Goal: Task Accomplishment & Management: Use online tool/utility

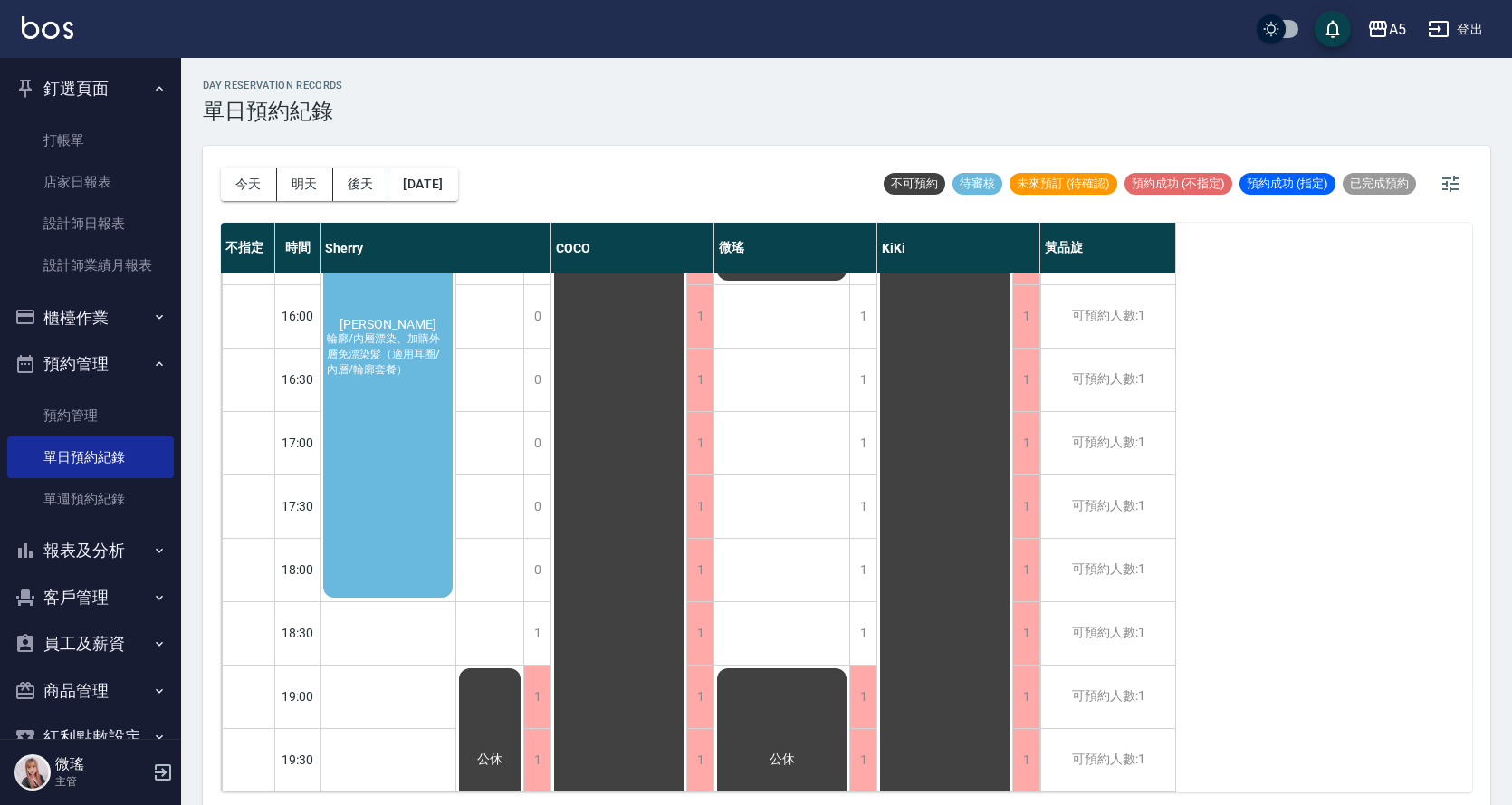
scroll to position [365, 0]
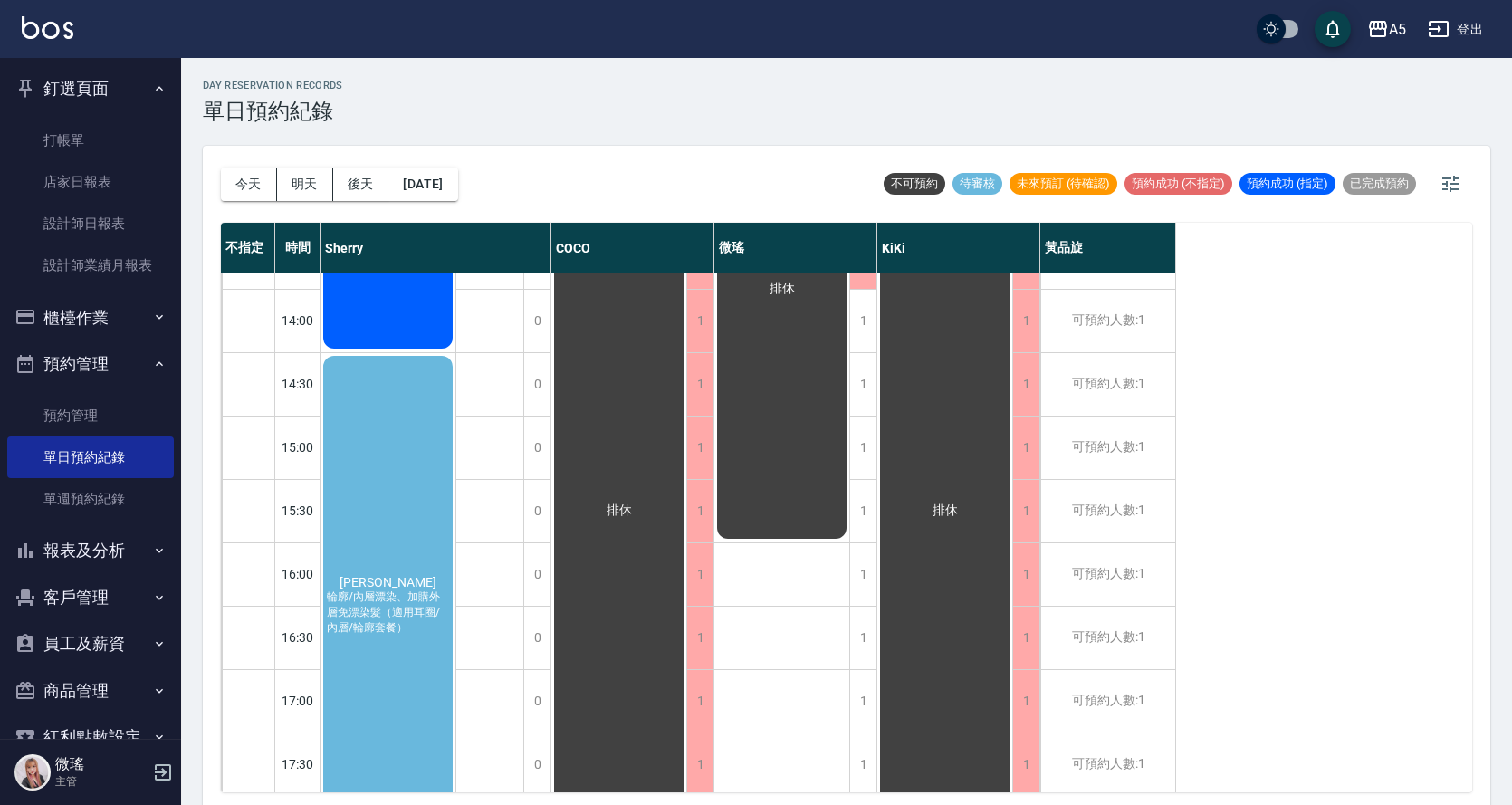
click at [339, 605] on span "輪廓/內層漂染、加購外層免漂染髮（適用耳圈/內層/輪廓套餐）" at bounding box center [388, 612] width 130 height 47
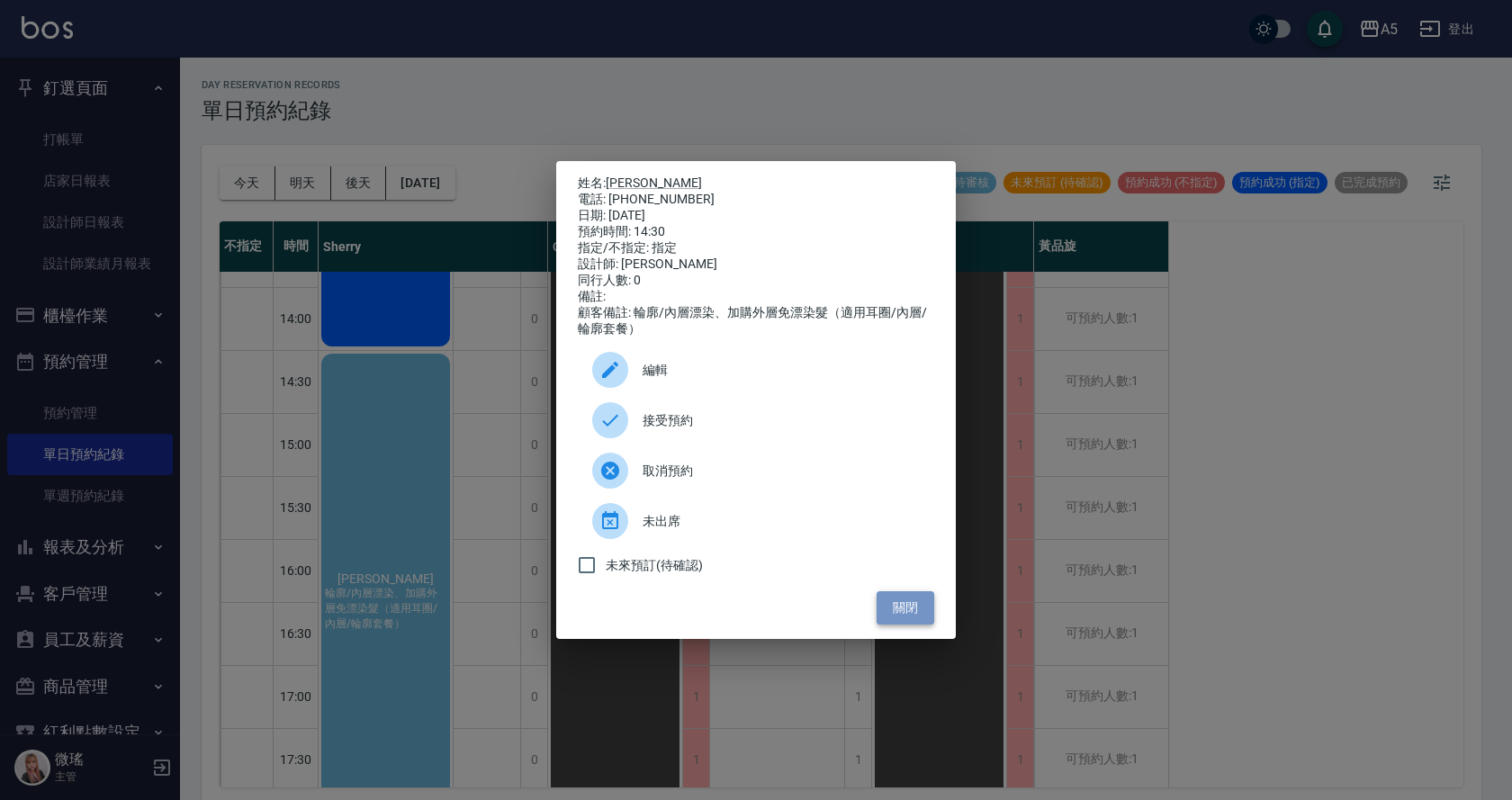
click at [907, 624] on button "關閉" at bounding box center [904, 608] width 57 height 34
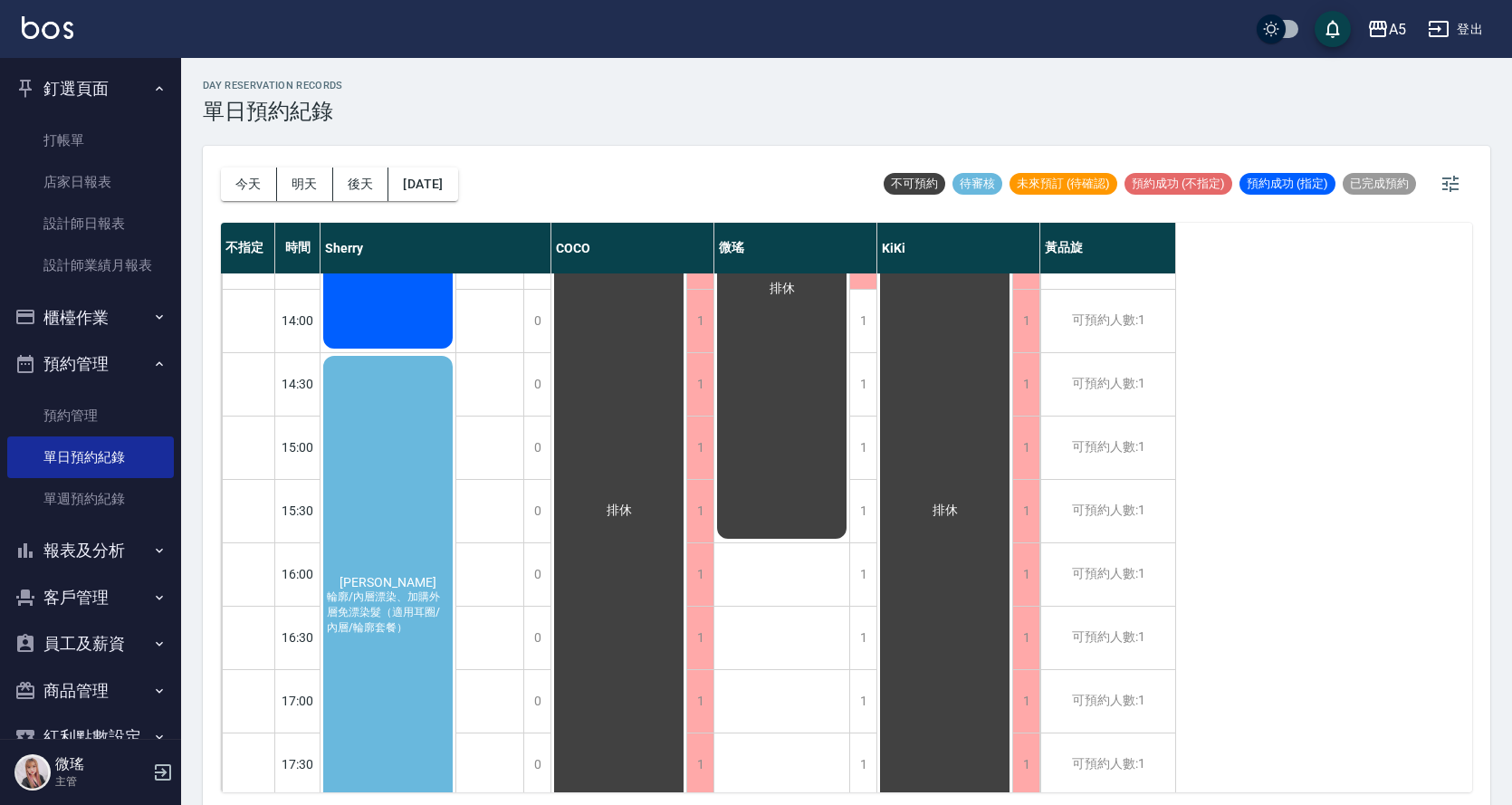
scroll to position [44, 0]
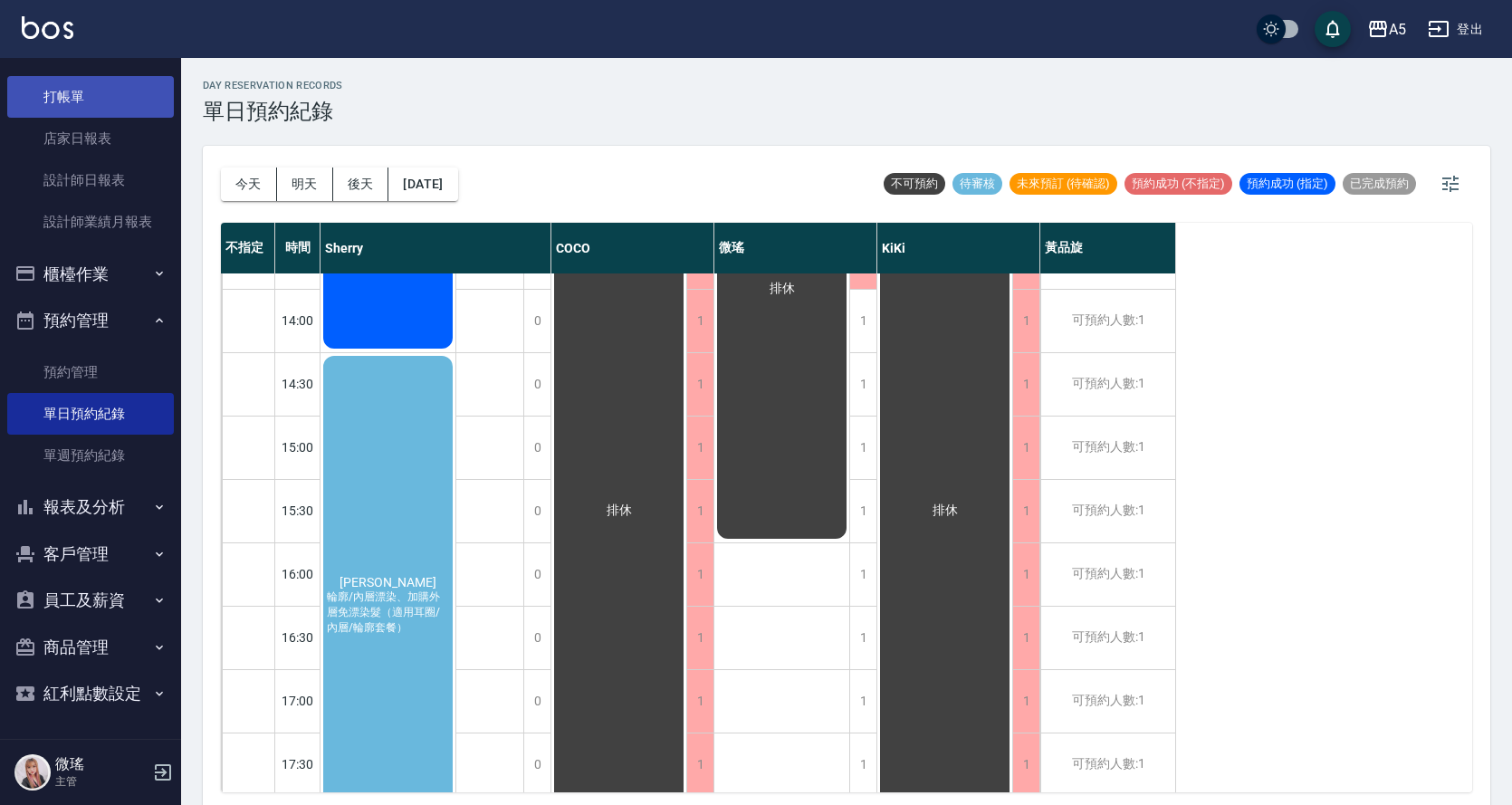
click at [65, 89] on link "打帳單" at bounding box center [90, 97] width 167 height 42
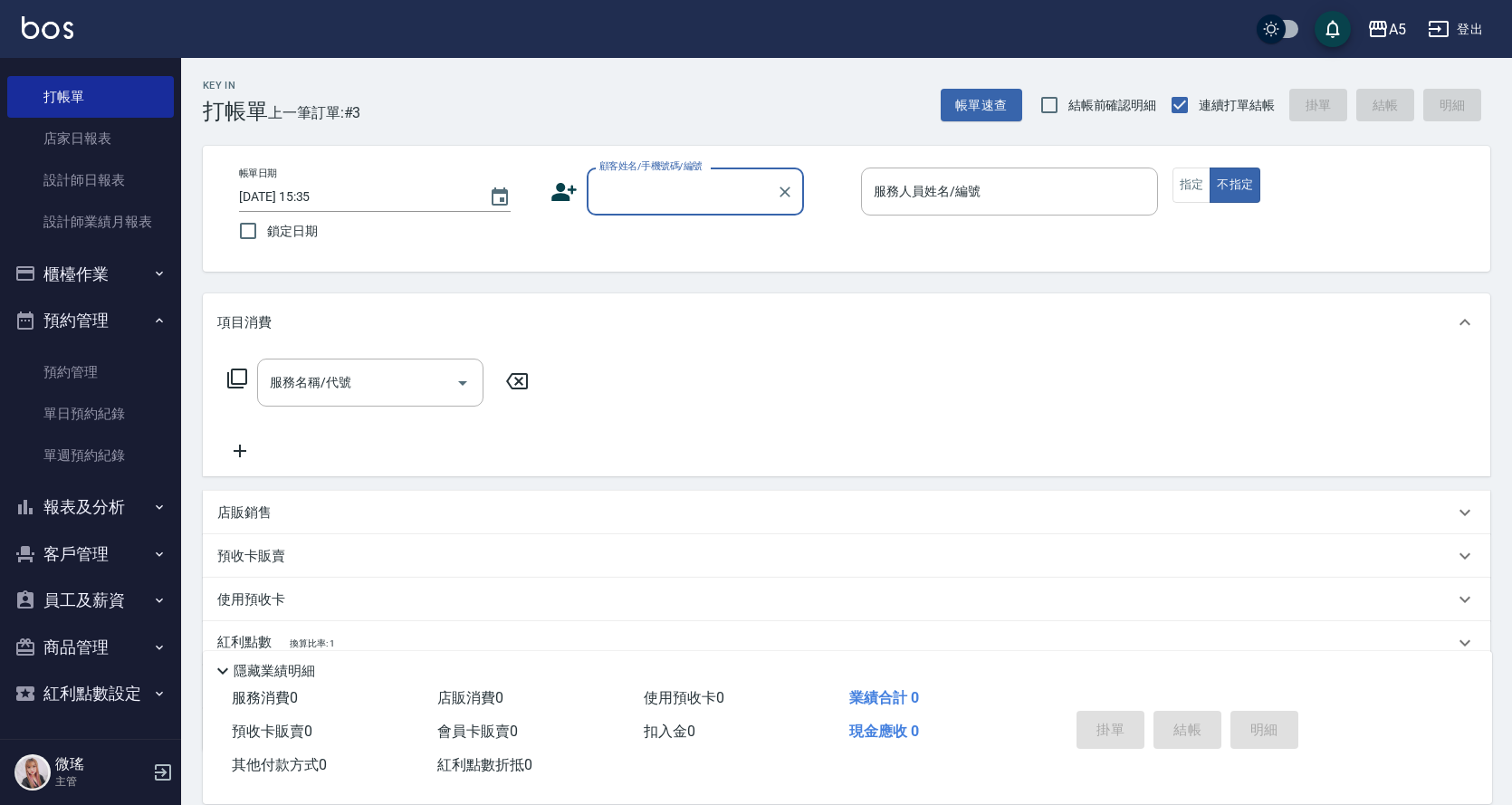
click at [708, 190] on input "顧客姓名/手機號碼/編號" at bounding box center [682, 191] width 173 height 32
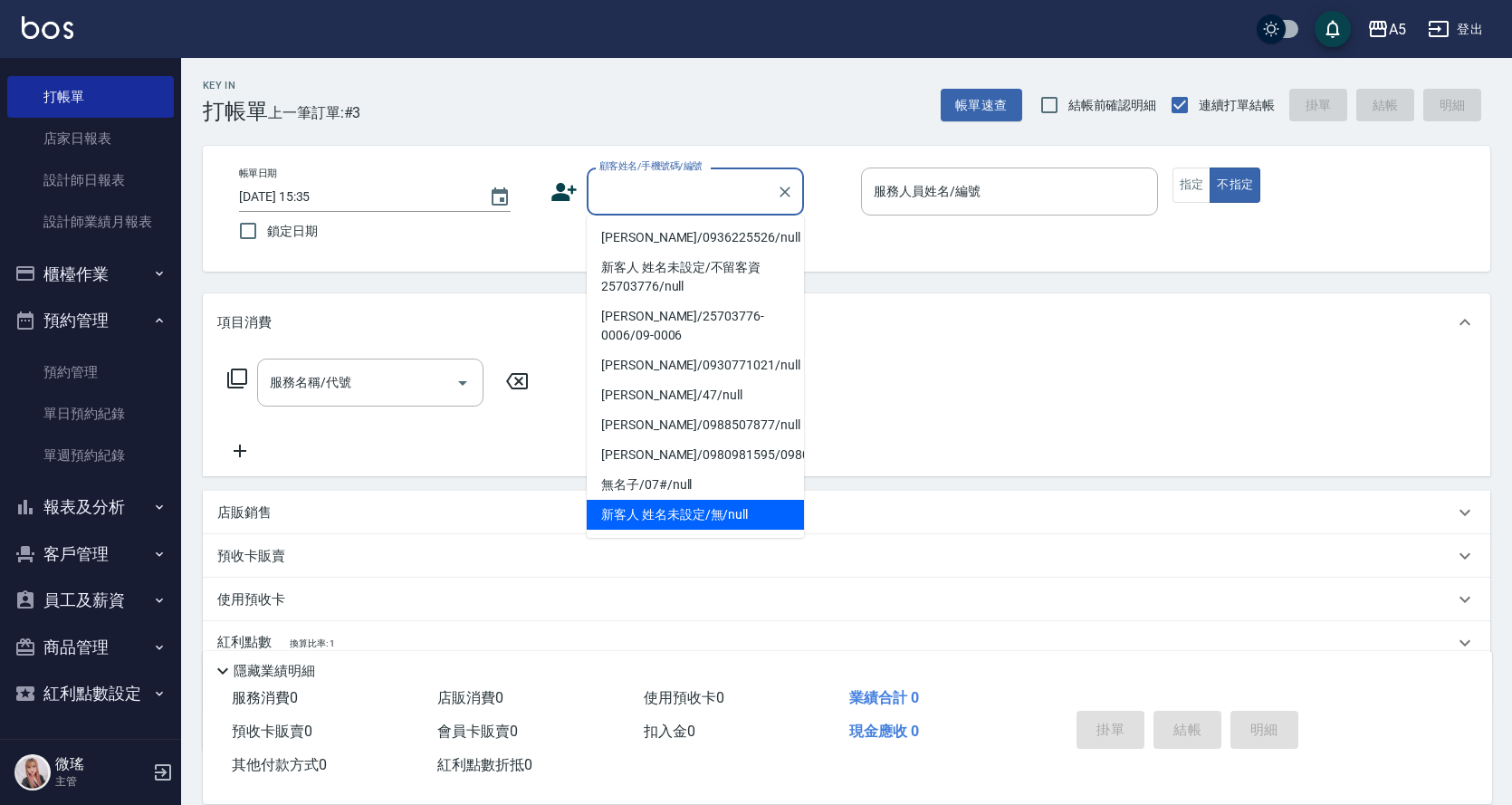
click at [718, 507] on li "新客人 姓名未設定/無/null" at bounding box center [695, 515] width 217 height 30
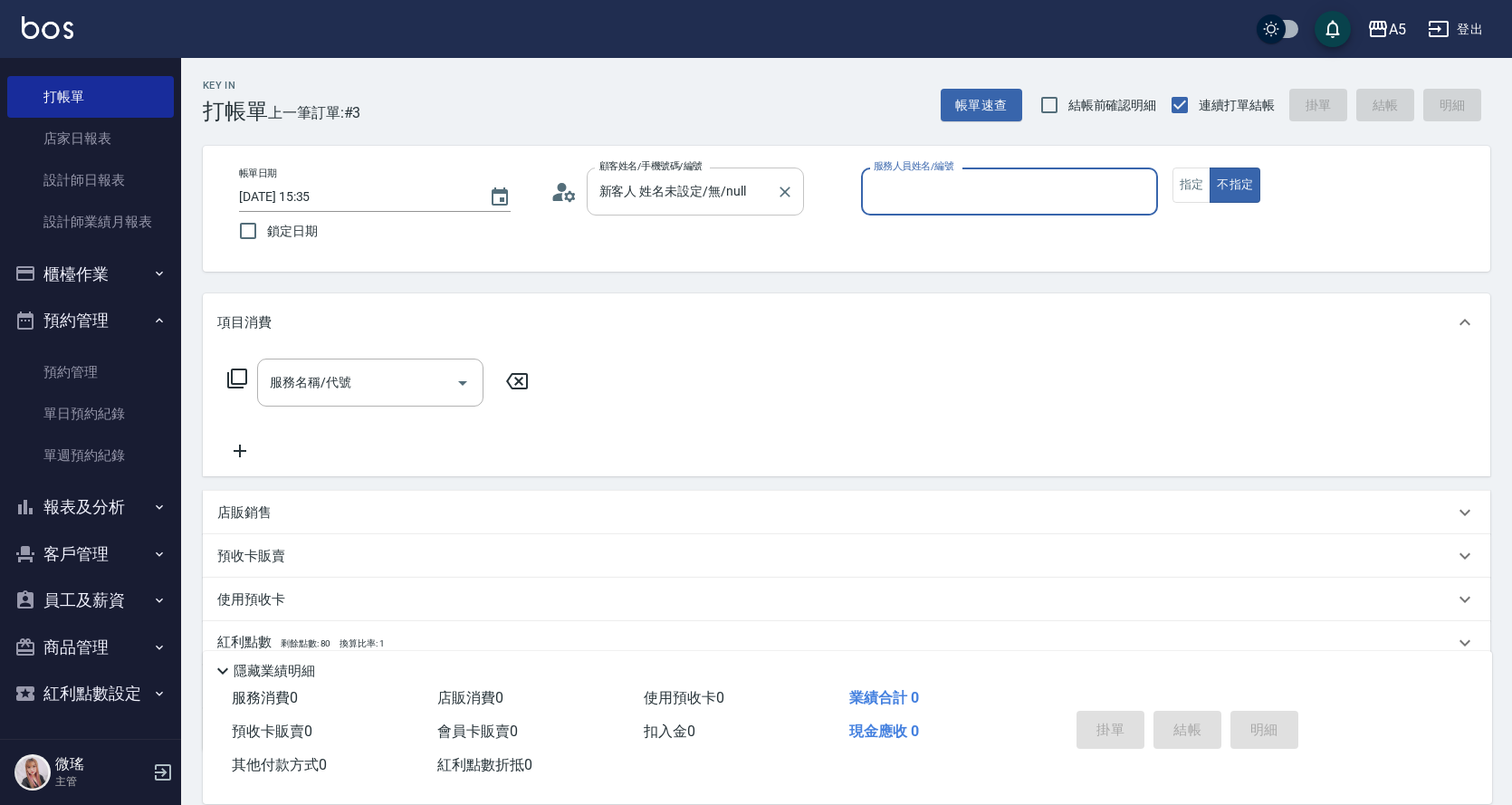
click at [738, 194] on input "新客人 姓名未設定/無/null" at bounding box center [682, 191] width 173 height 32
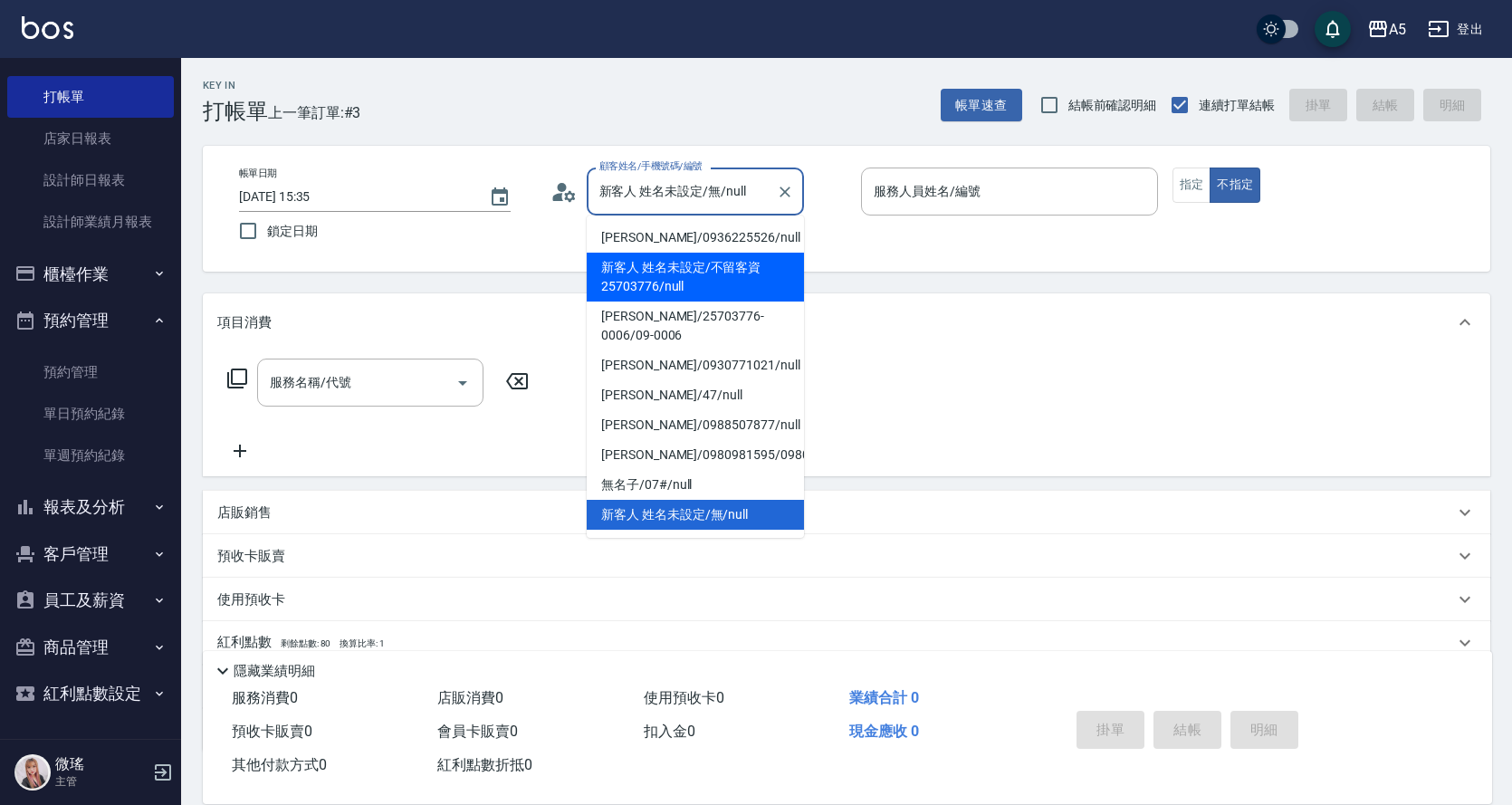
click at [694, 278] on li "新客人 姓名未設定/不留客資25703776/null" at bounding box center [695, 277] width 217 height 49
type input "新客人 姓名未設定/不留客資25703776/null"
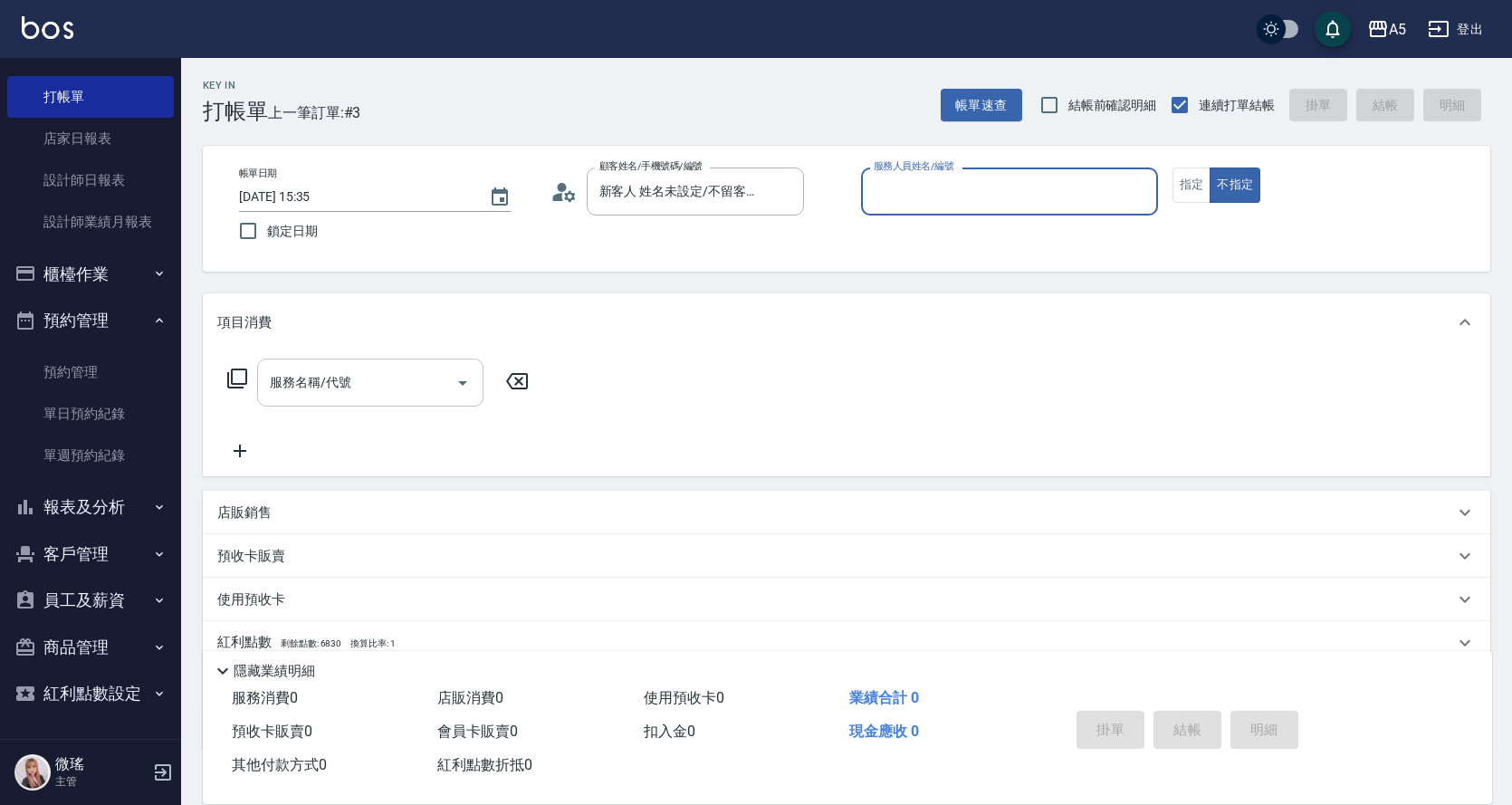
drag, startPoint x: 370, startPoint y: 349, endPoint x: 368, endPoint y: 380, distance: 31.1
click at [368, 364] on div "項目消費 服務名稱/代號 服務名稱/代號" at bounding box center [846, 384] width 1288 height 183
click at [368, 380] on input "服務名稱/代號" at bounding box center [357, 382] width 182 height 32
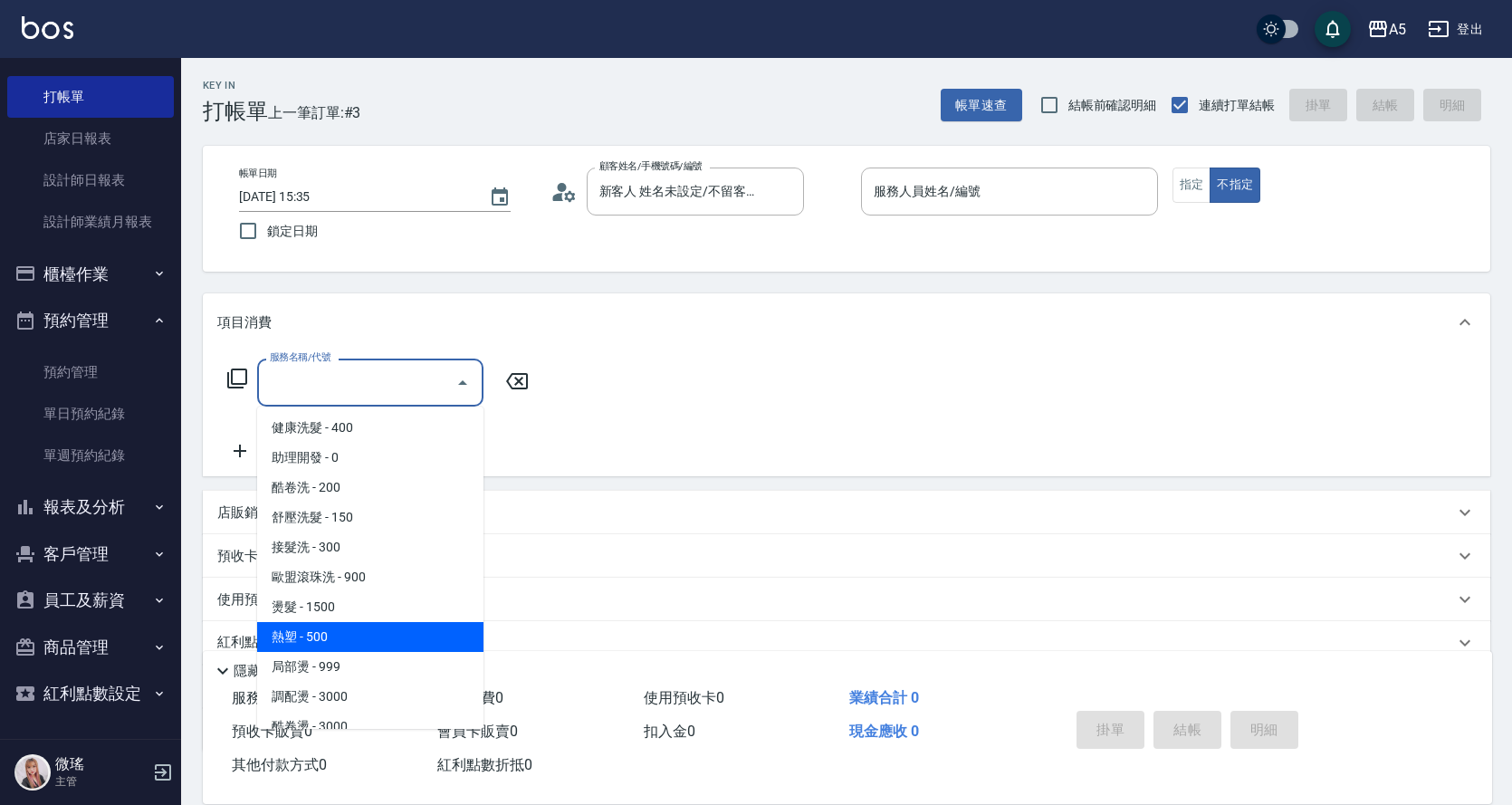
scroll to position [181, 0]
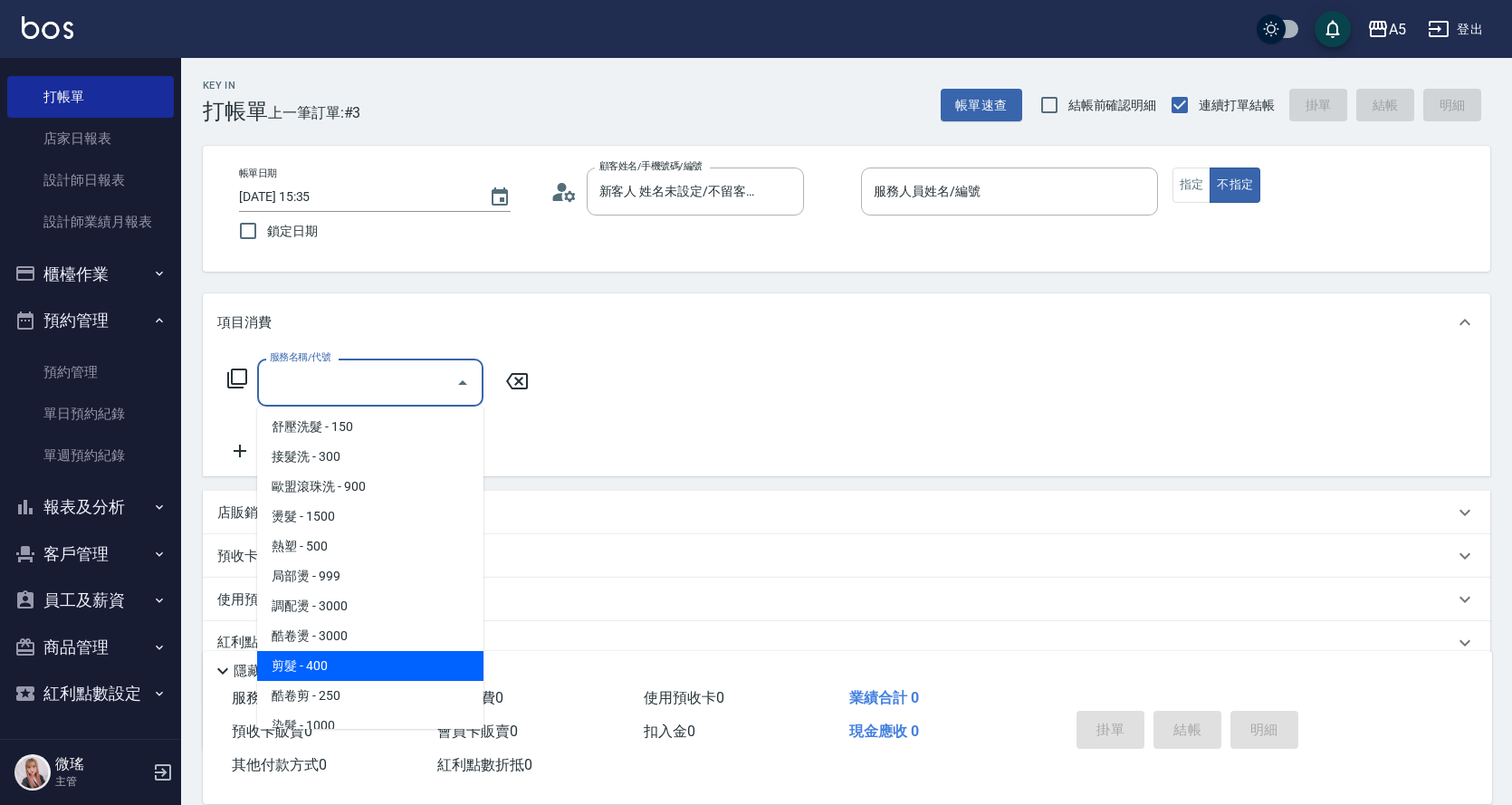
click at [349, 653] on span "剪髮 - 400" at bounding box center [370, 665] width 226 height 30
type input "剪髮(401)"
type input "40"
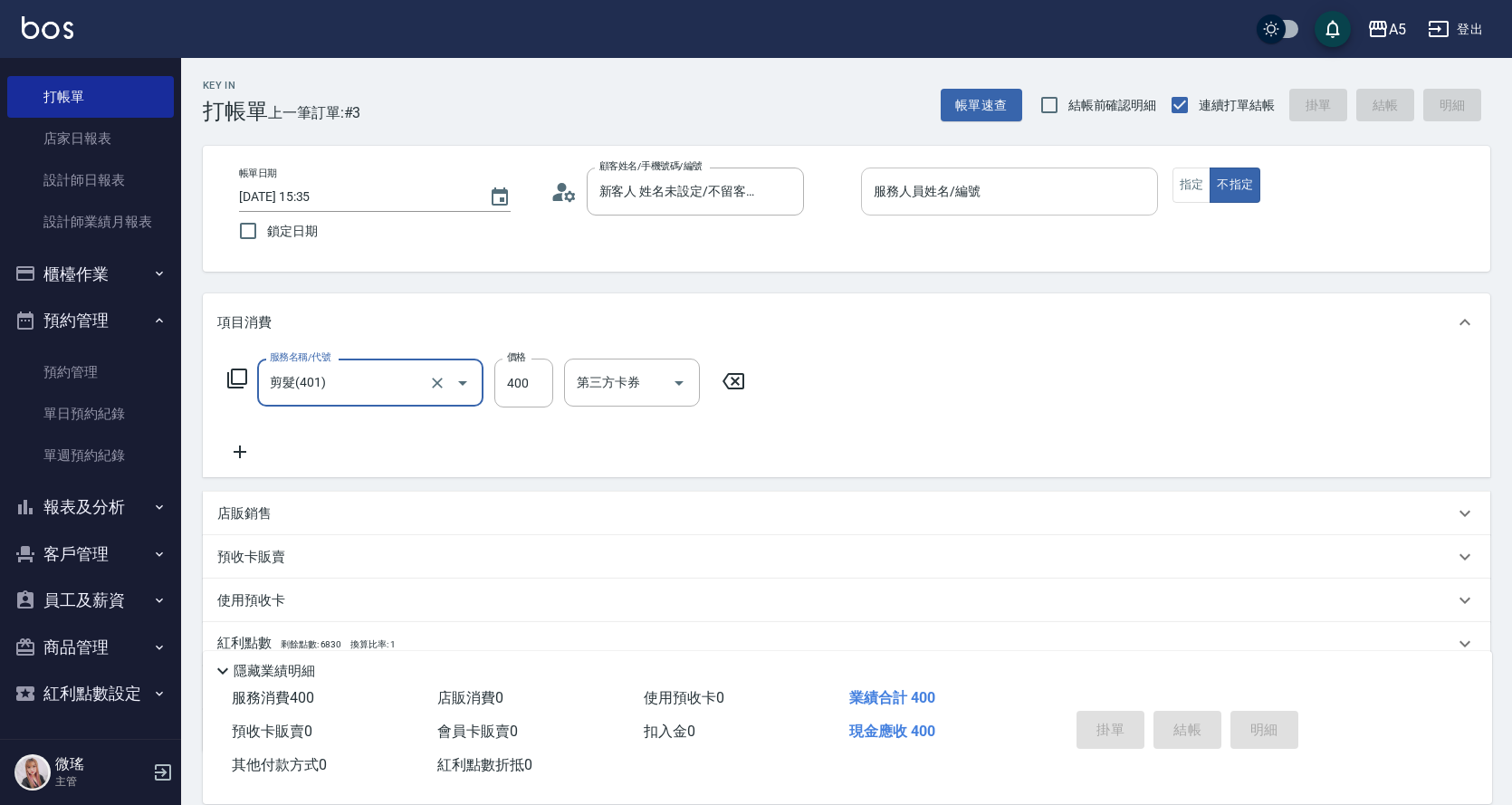
click at [1038, 190] on input "服務人員姓名/編號" at bounding box center [1009, 191] width 281 height 32
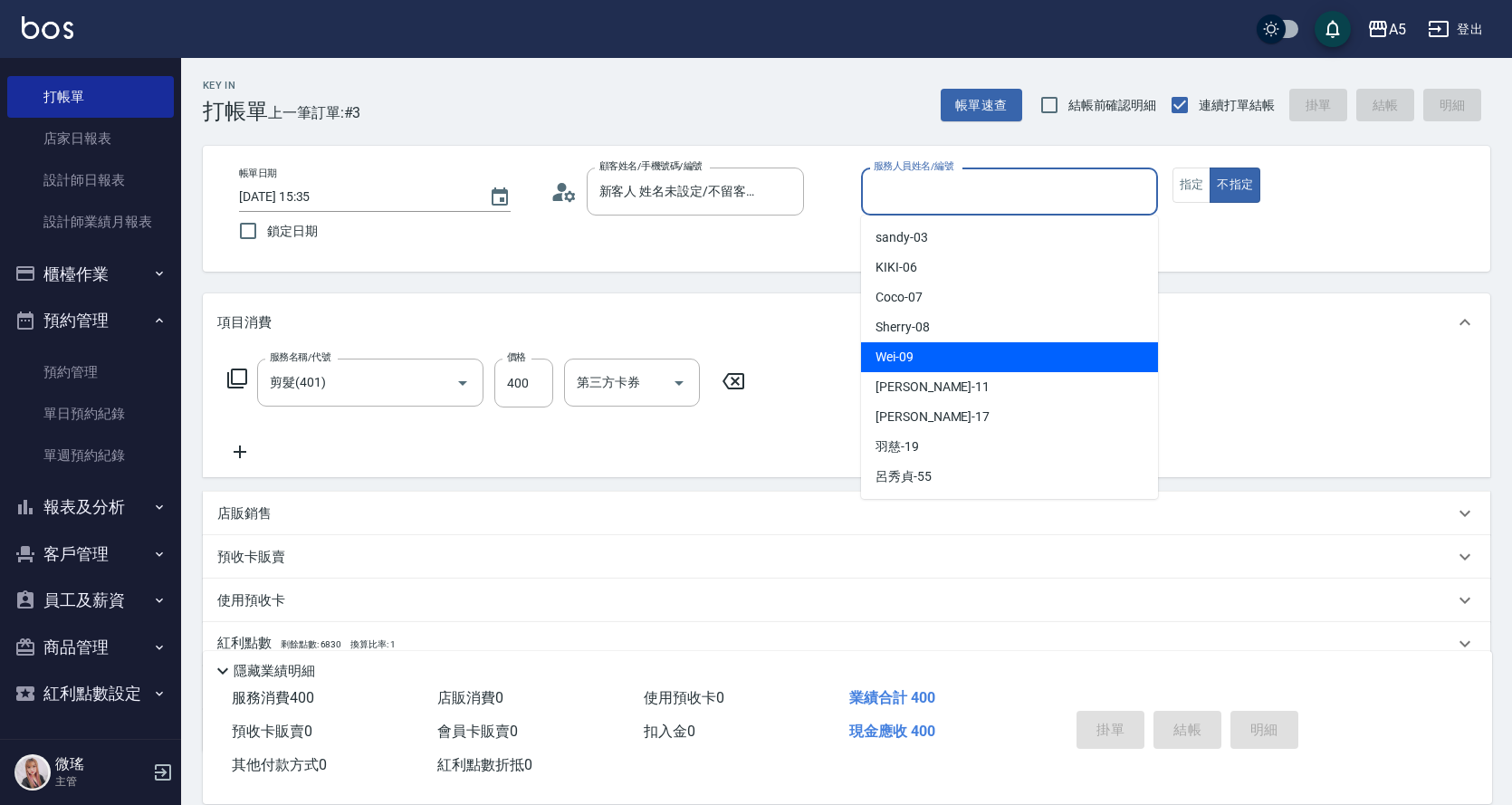
click at [923, 366] on div "Wei -09" at bounding box center [1008, 357] width 297 height 30
type input "Wei-09"
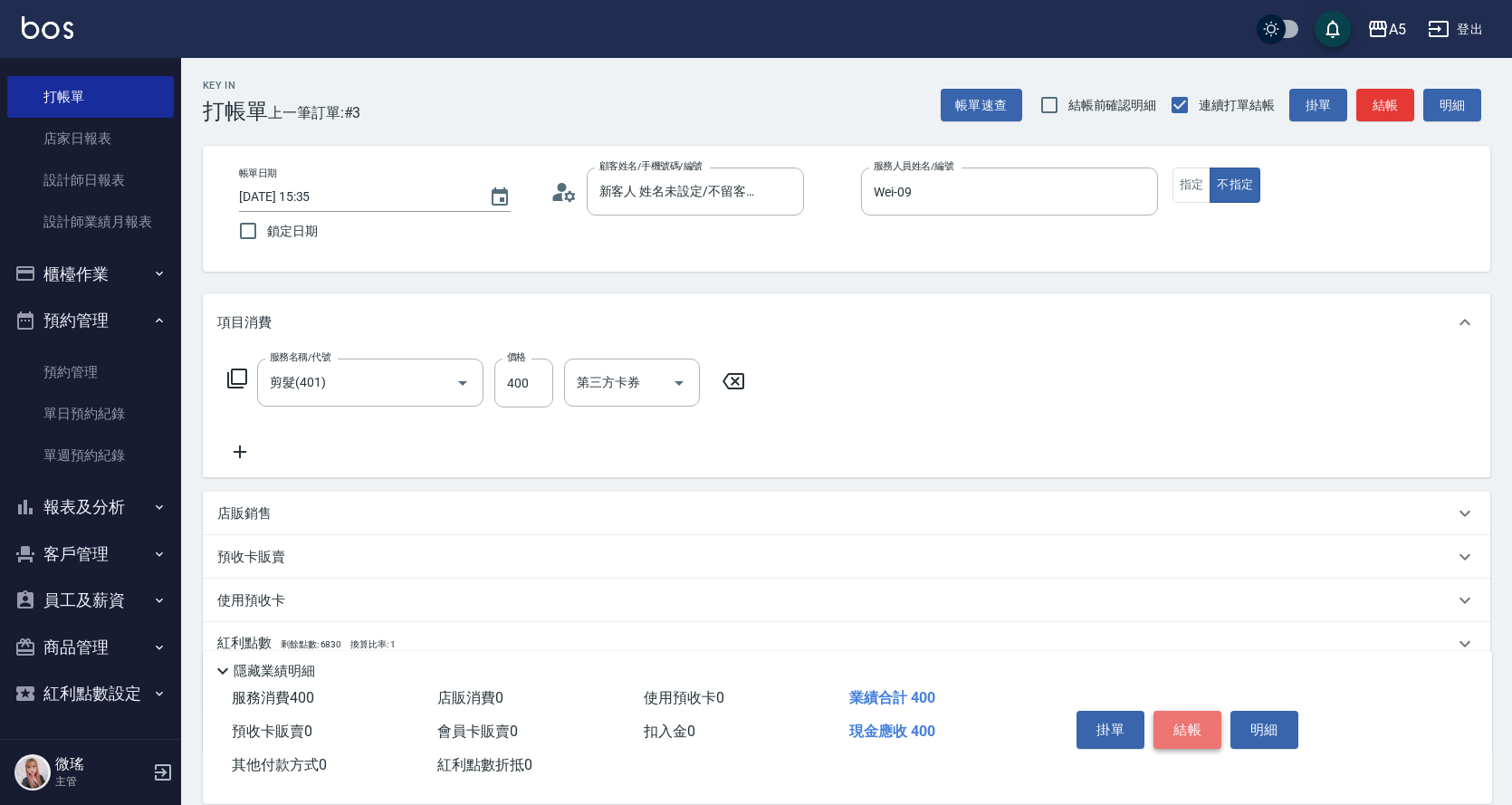
drag, startPoint x: 1184, startPoint y: 720, endPoint x: 1194, endPoint y: 717, distance: 10.4
click at [1194, 717] on button "結帳" at bounding box center [1187, 730] width 68 height 38
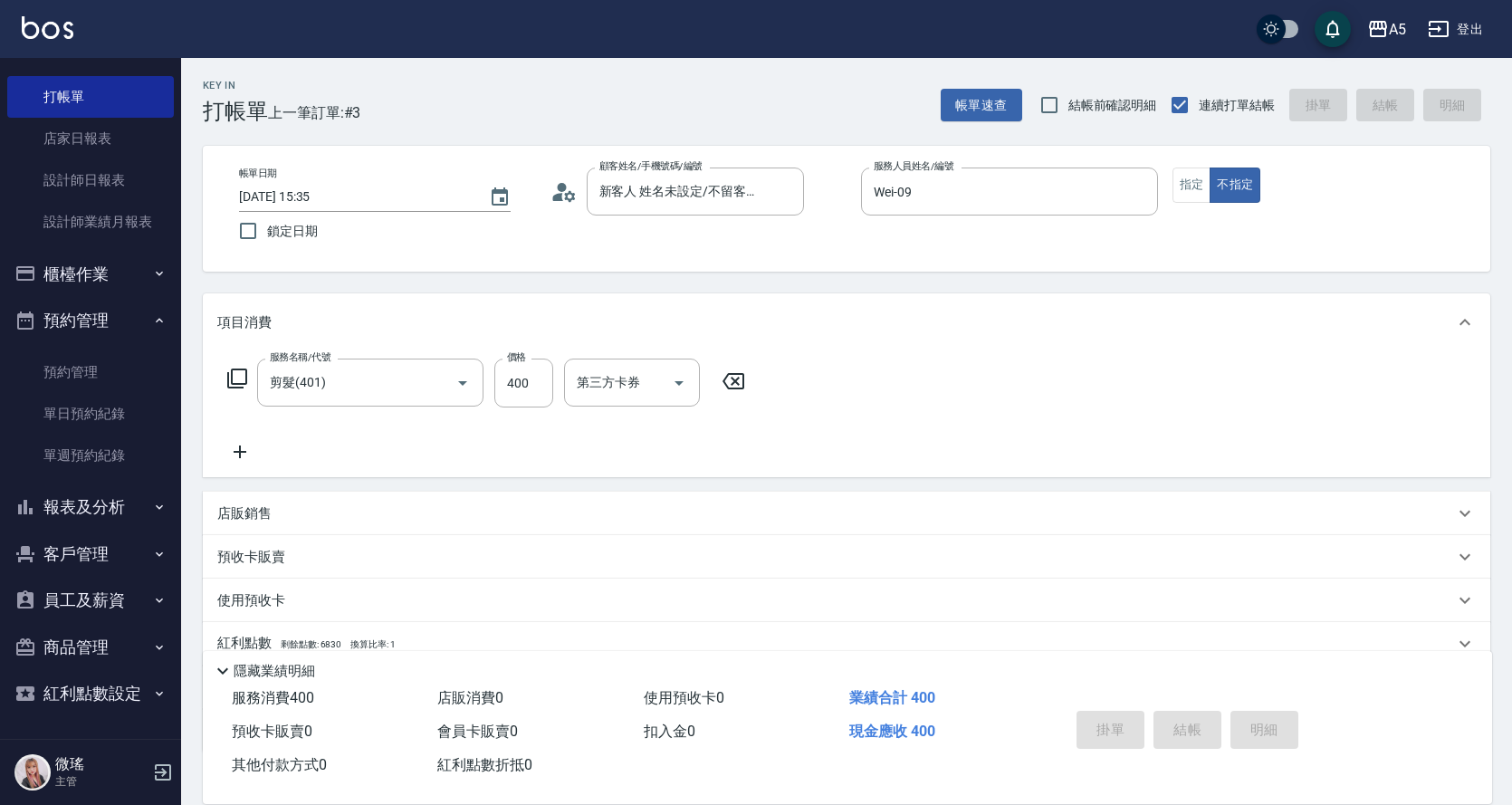
type input "2025/09/10 15:41"
type input "0"
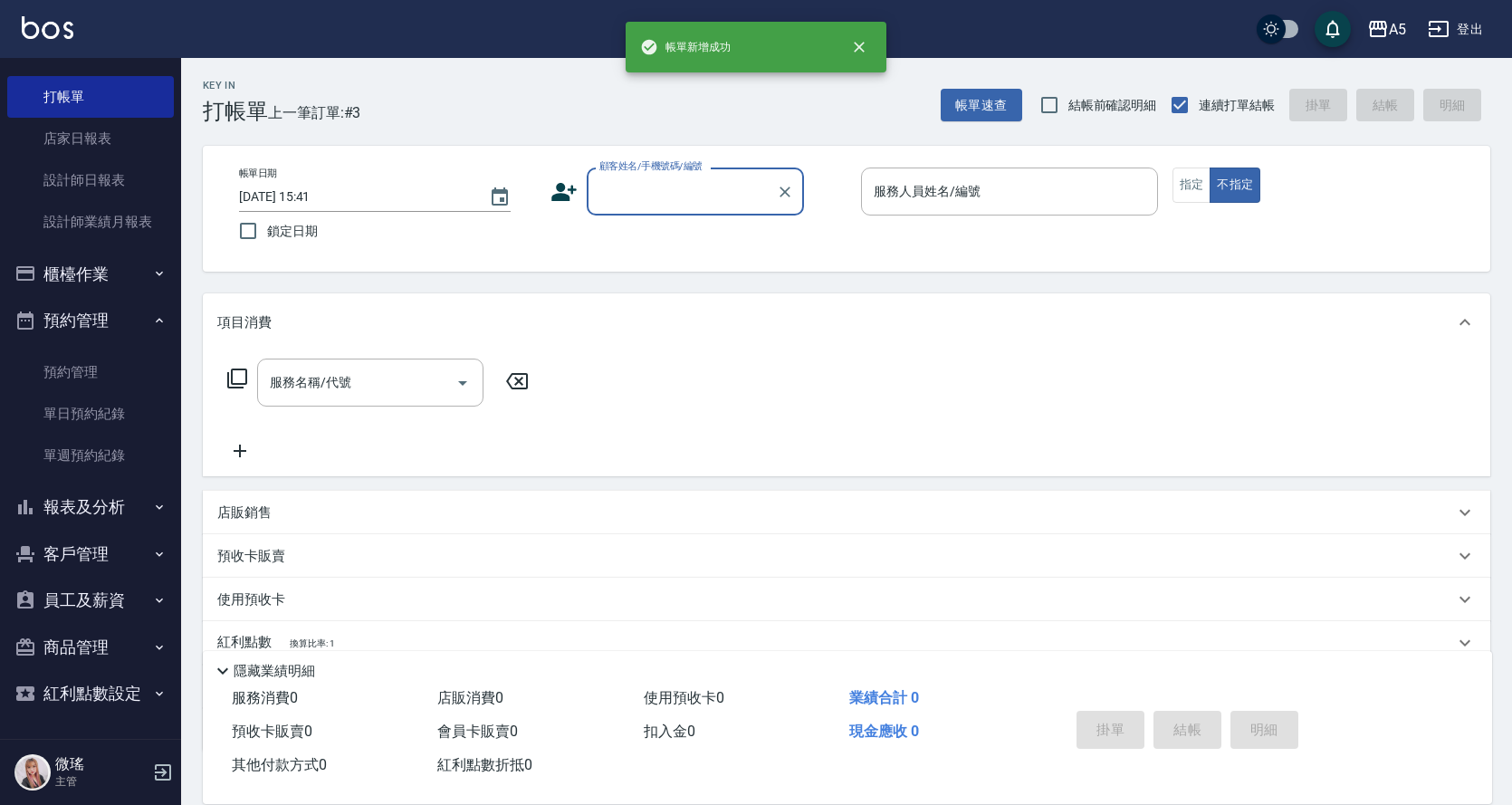
scroll to position [0, 0]
click at [1196, 723] on div "掛單 結帳 明細" at bounding box center [1187, 732] width 236 height 57
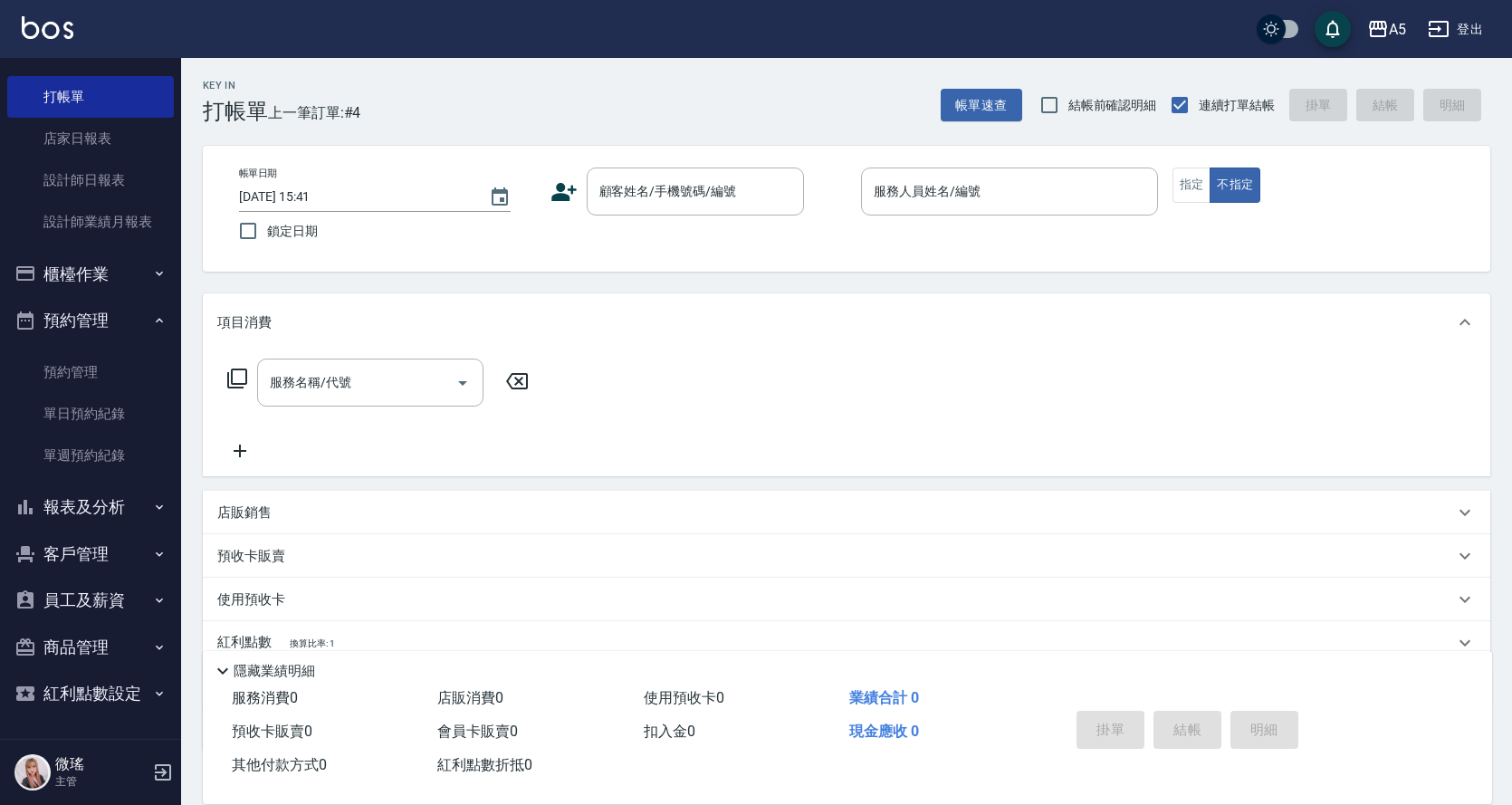
click at [1137, 781] on div "掛單 結帳 明細" at bounding box center [1258, 732] width 422 height 100
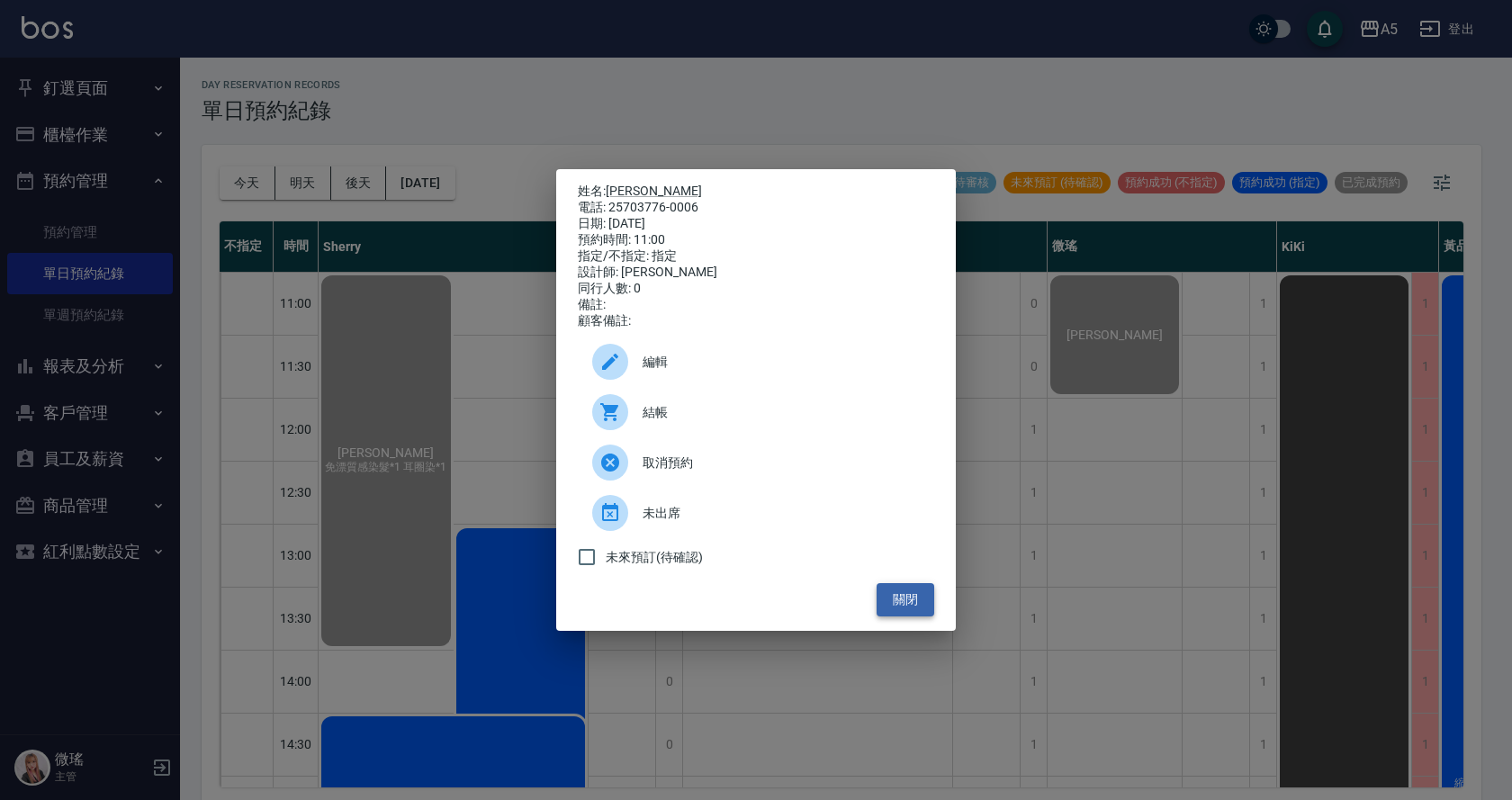
click at [914, 608] on button "關閉" at bounding box center [904, 600] width 57 height 34
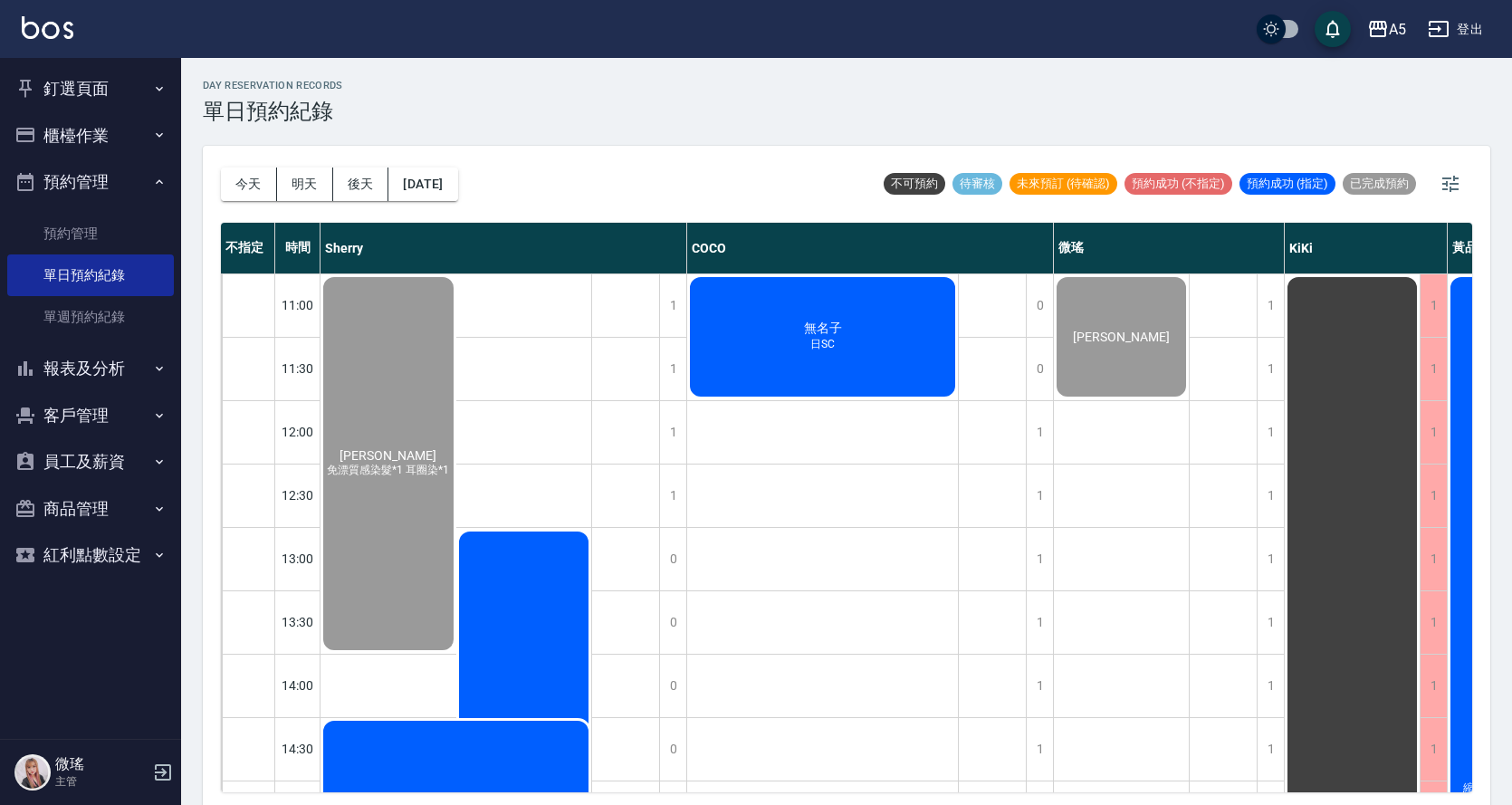
scroll to position [362, 0]
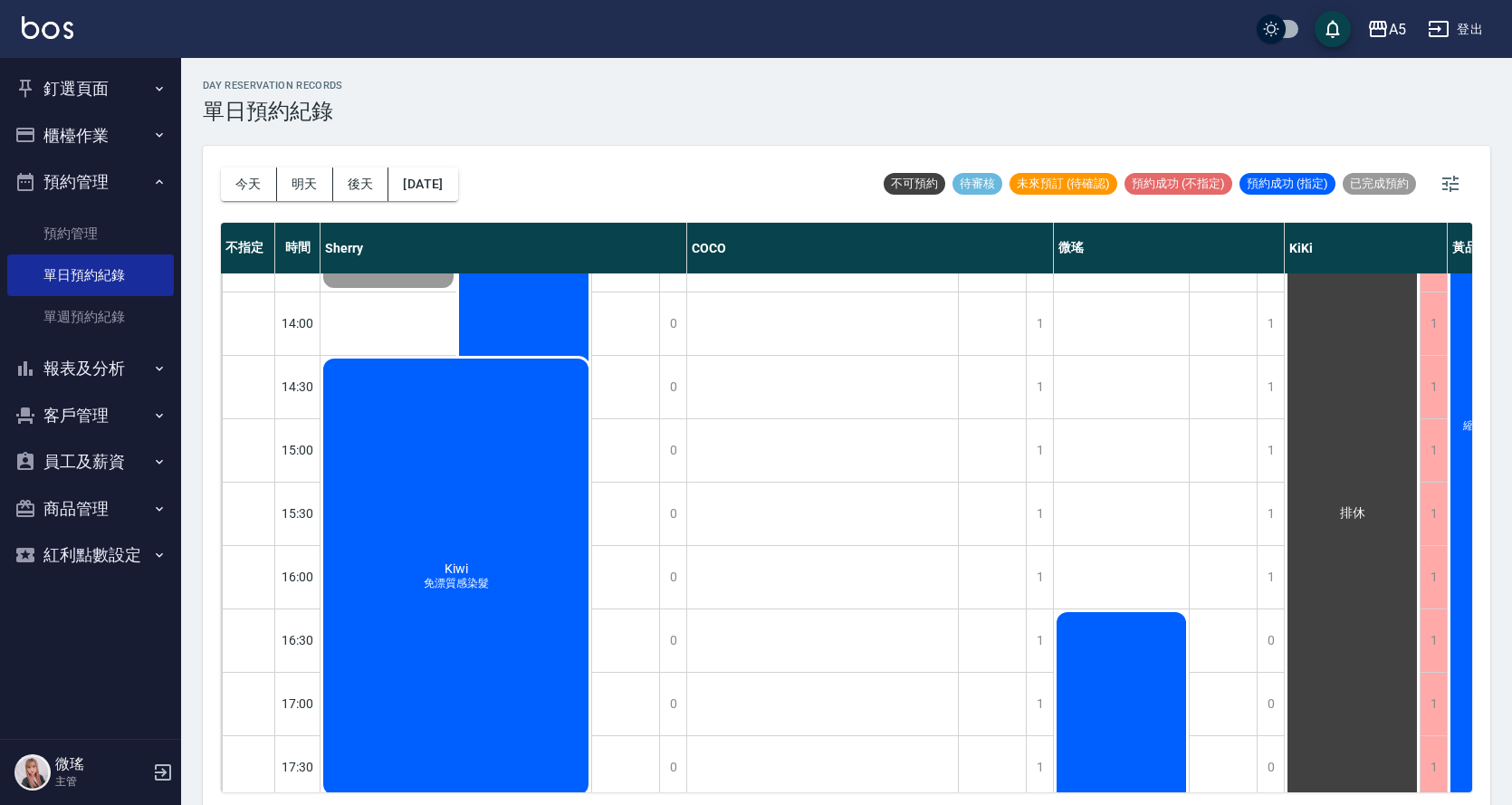
click at [432, 613] on div "Kiwi 免漂質感染髮" at bounding box center [455, 577] width 271 height 442
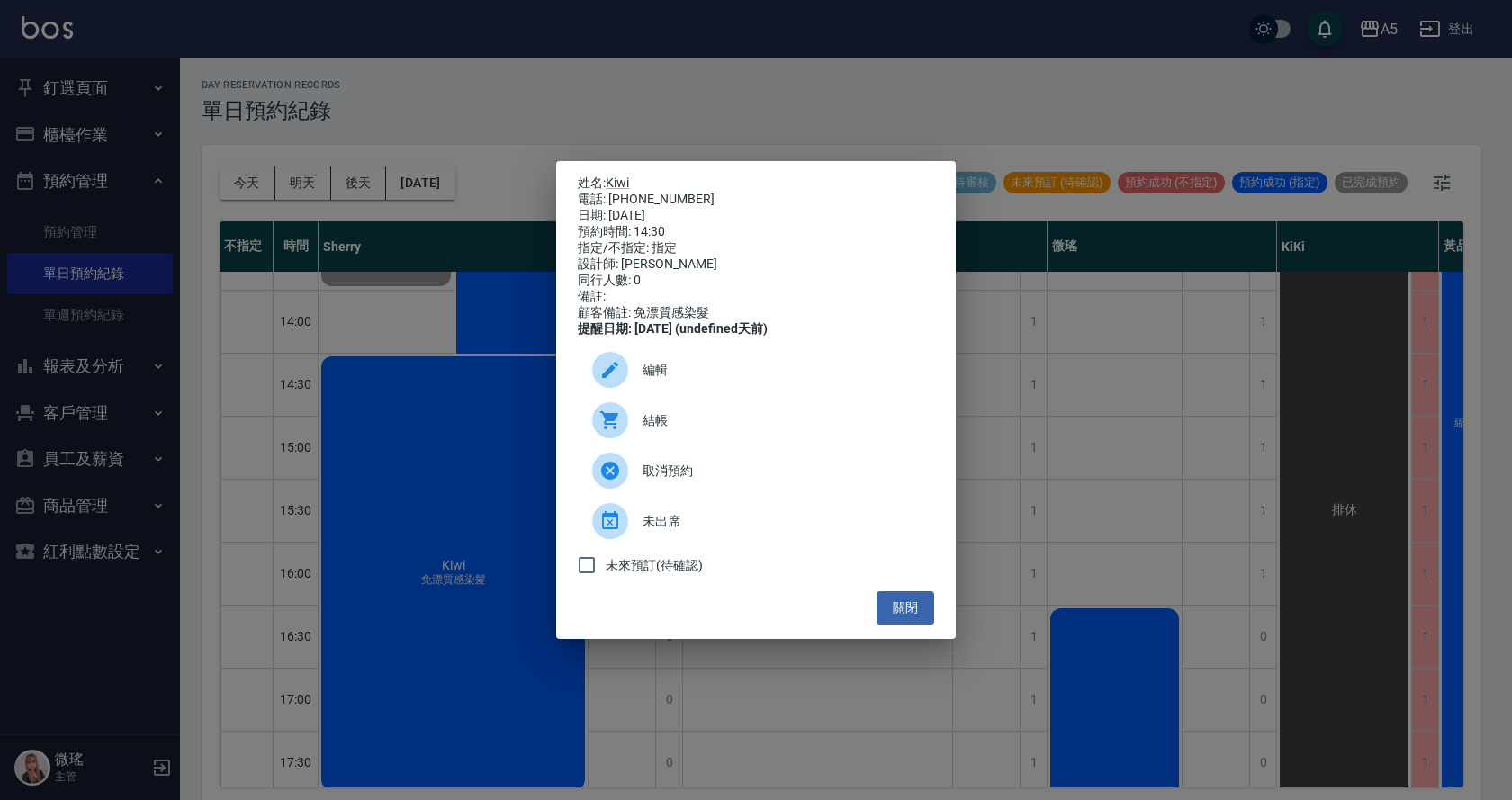
drag, startPoint x: 827, startPoint y: 714, endPoint x: 785, endPoint y: 671, distance: 60.1
click at [818, 698] on div "姓名: Kiwi 電話: [PHONE_NUMBER] 日期: [DATE] 預約時間: 14:30 指定/不指定: 指定 設計師: [PERSON_NAME…" at bounding box center [756, 400] width 1512 height 800
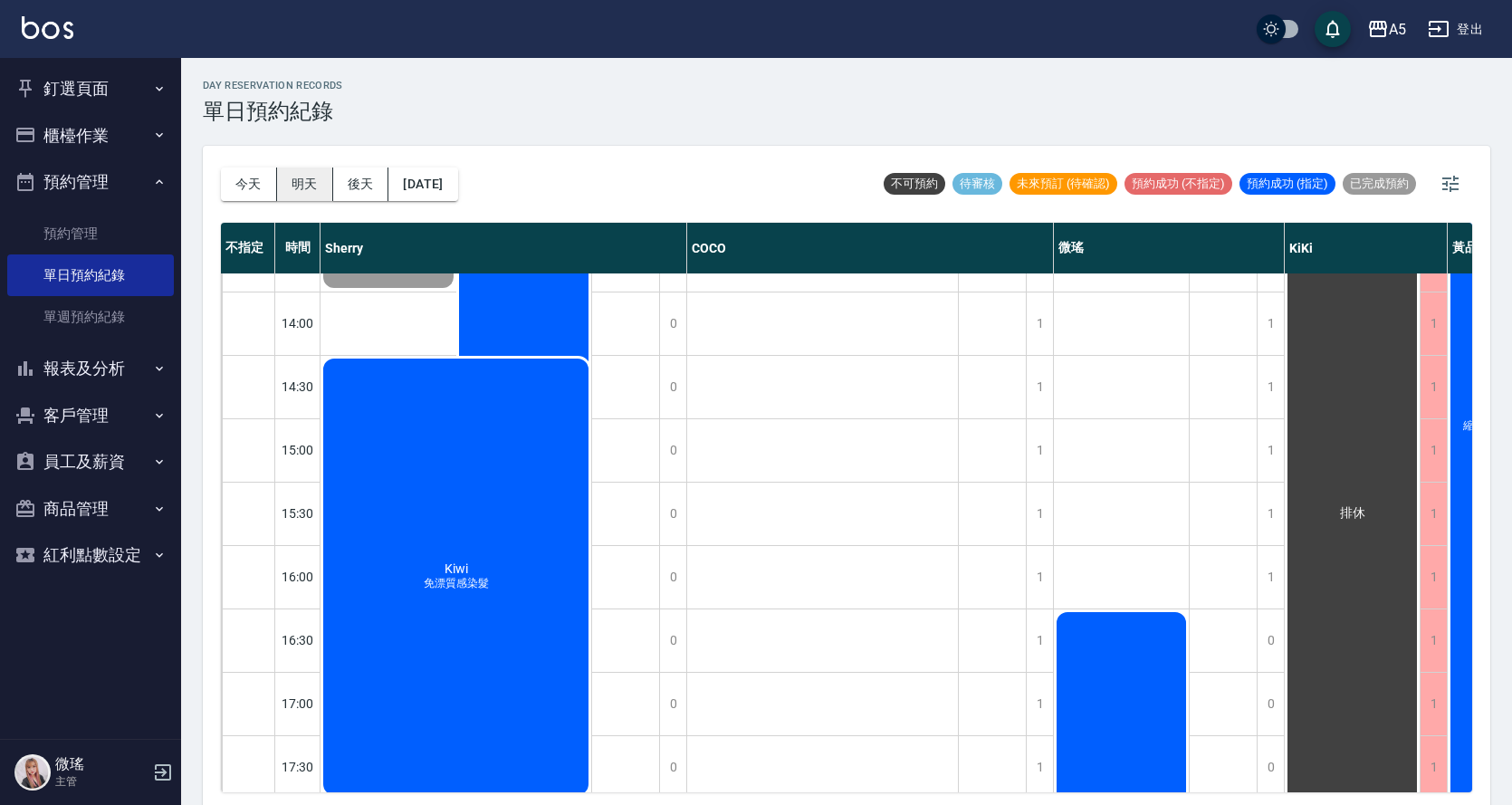
click at [308, 173] on button "明天" at bounding box center [306, 184] width 57 height 34
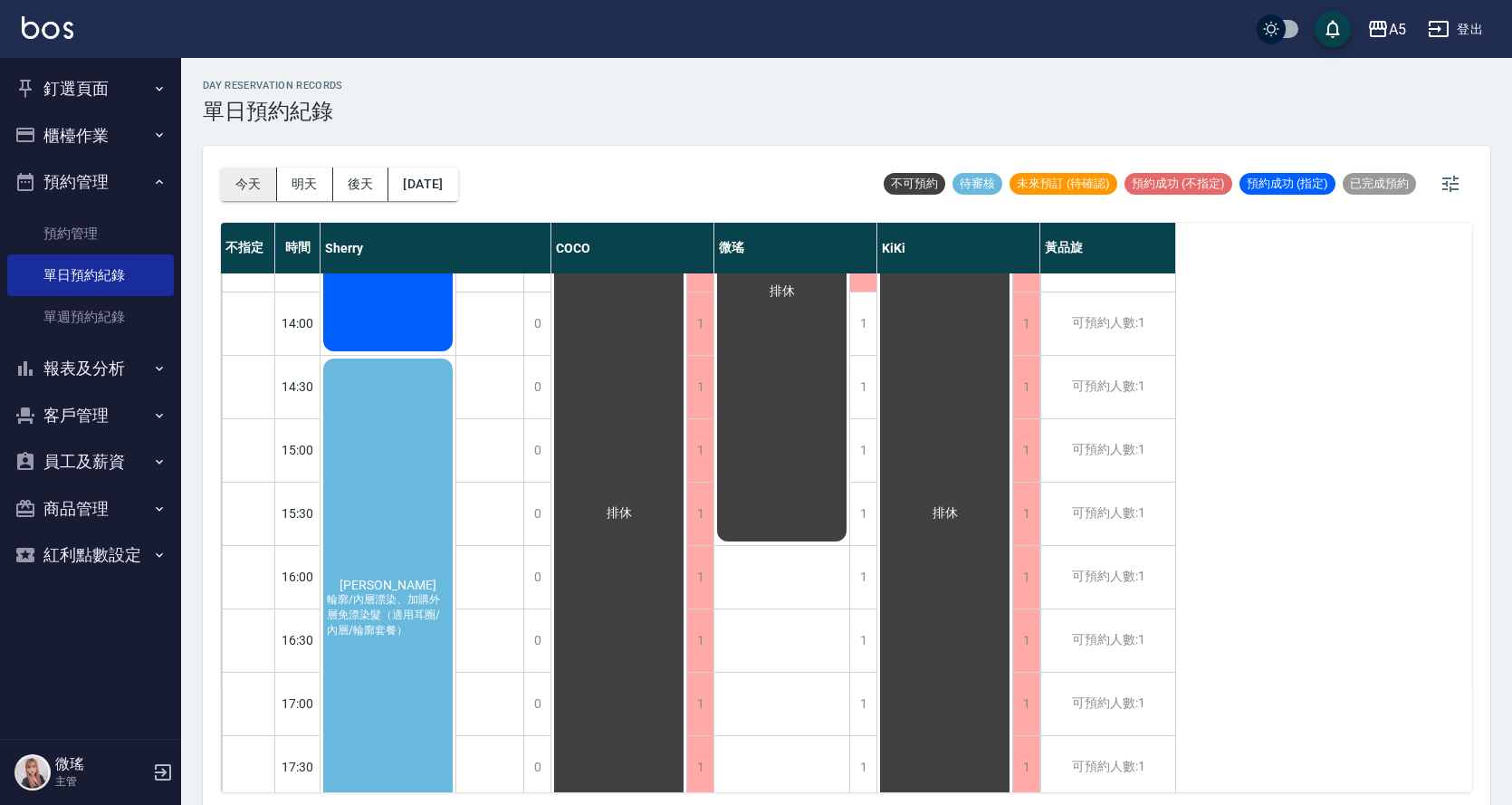
click at [273, 176] on button "今天" at bounding box center [249, 184] width 57 height 34
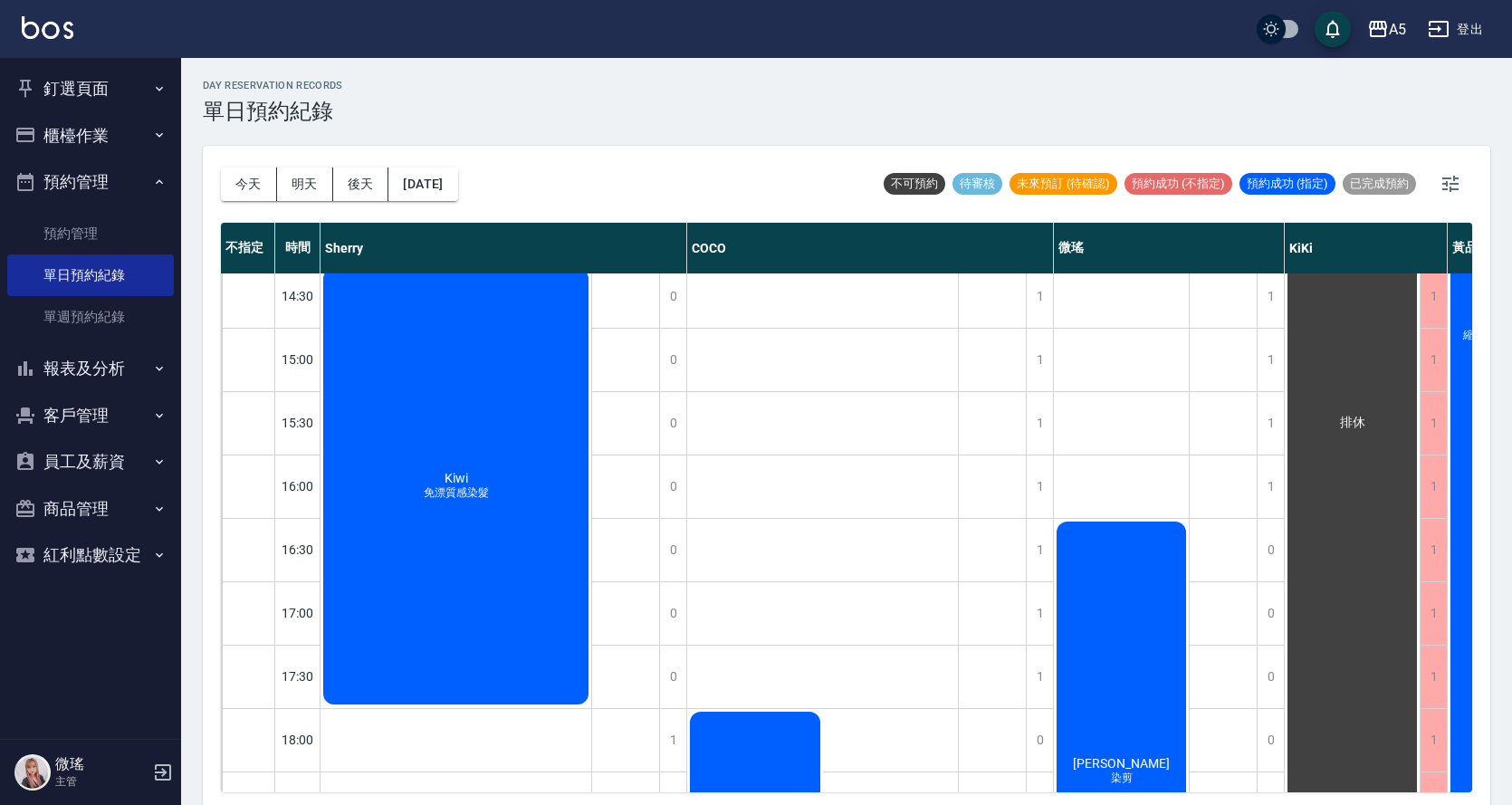
scroll to position [700, 0]
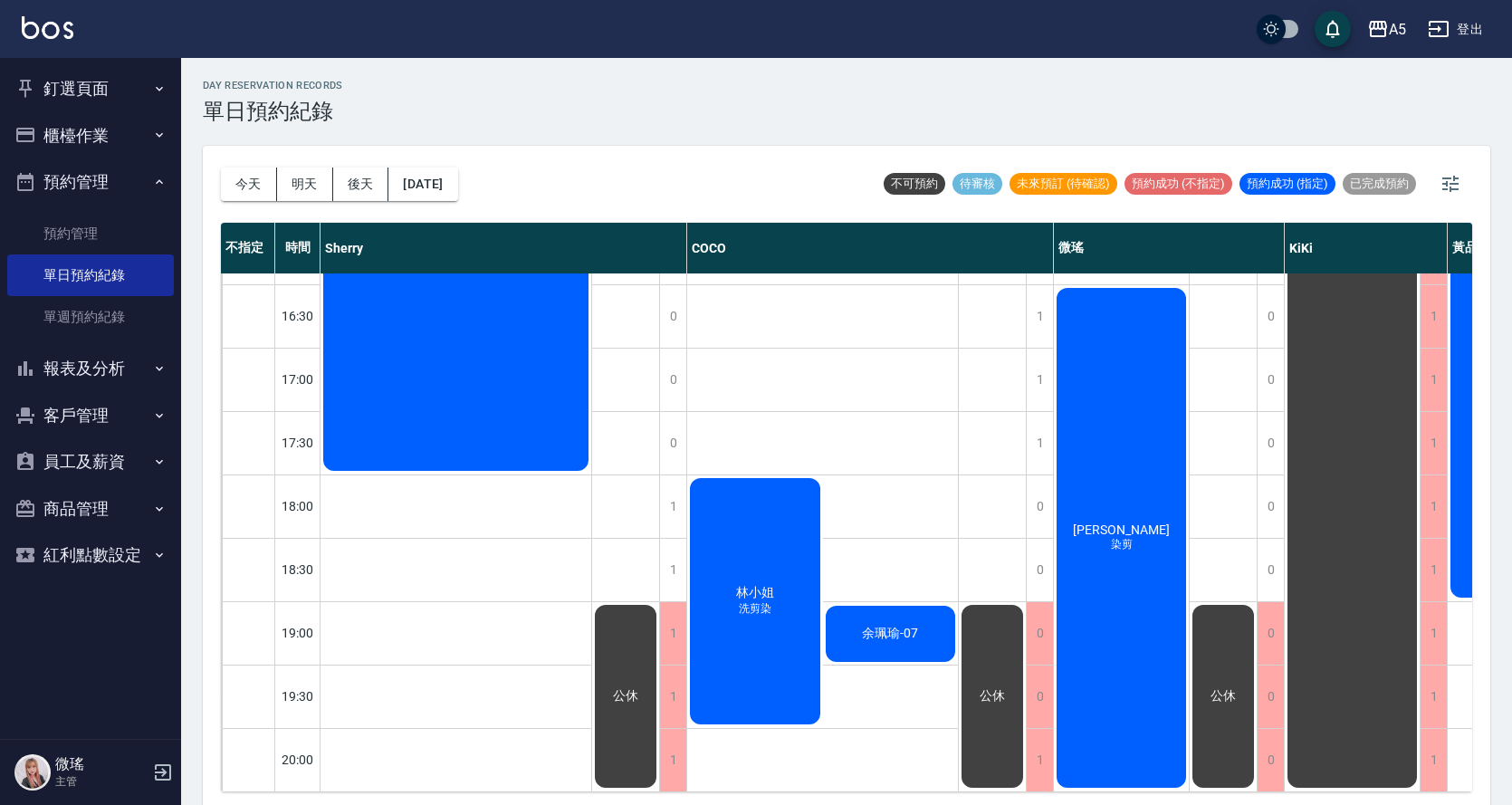
click at [1123, 522] on span "[PERSON_NAME]" at bounding box center [1121, 529] width 104 height 15
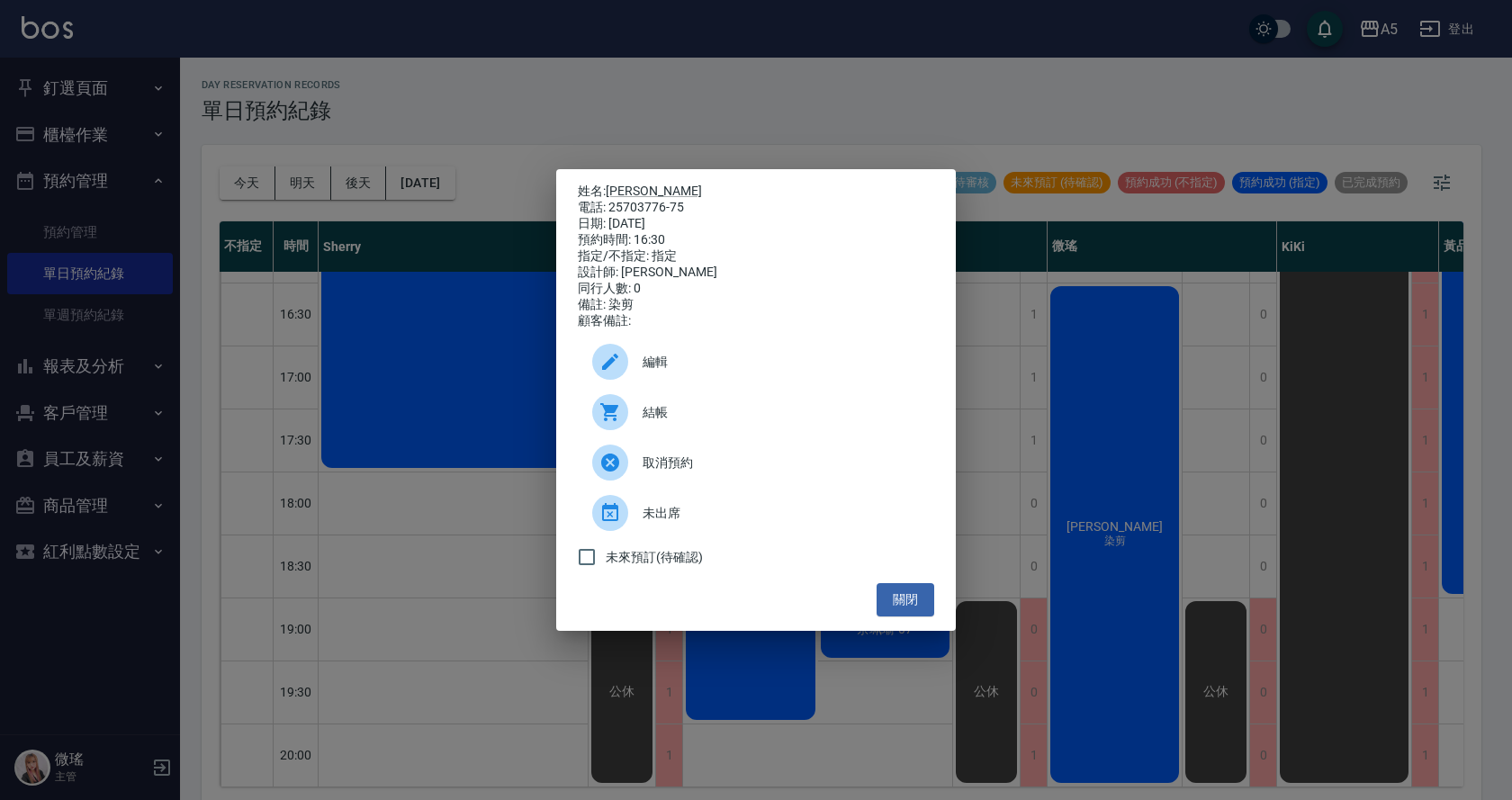
click at [1115, 515] on div "姓名: [PERSON_NAME] 電話: 25703776-75 日期: [DATE] 預約時間: 16:30 指定/不指定: 指定 設計師: 微瑤 同行人…" at bounding box center [756, 400] width 1512 height 800
